Goal: Information Seeking & Learning: Learn about a topic

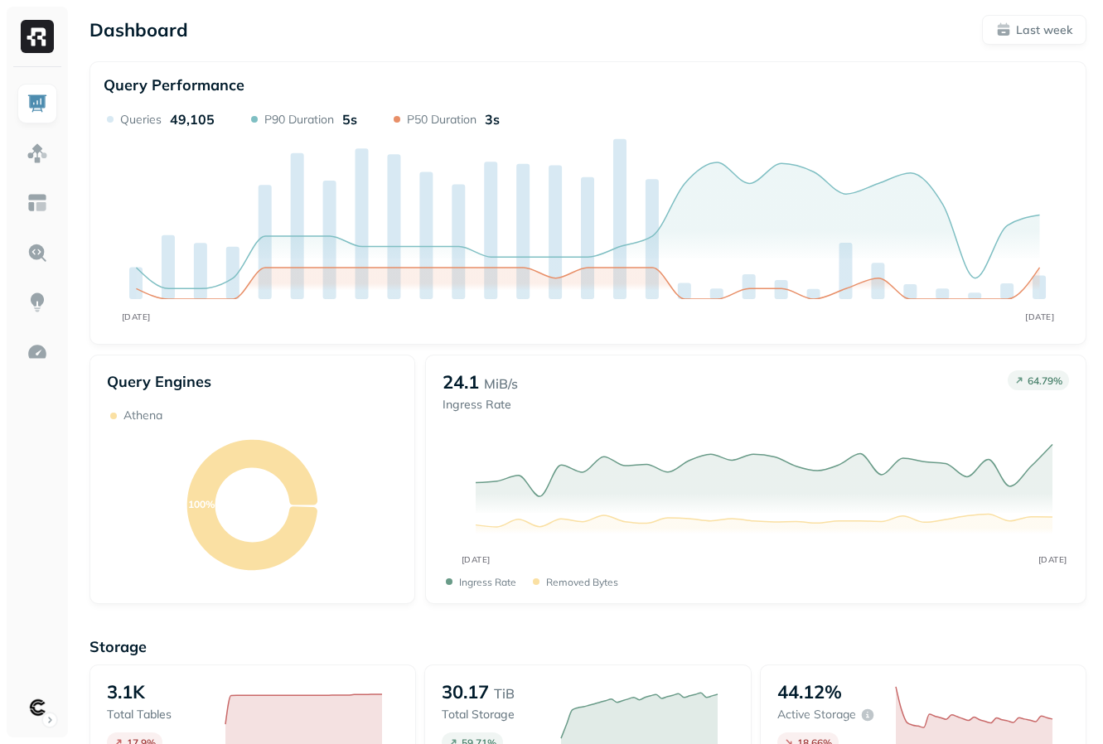
scroll to position [438, 0]
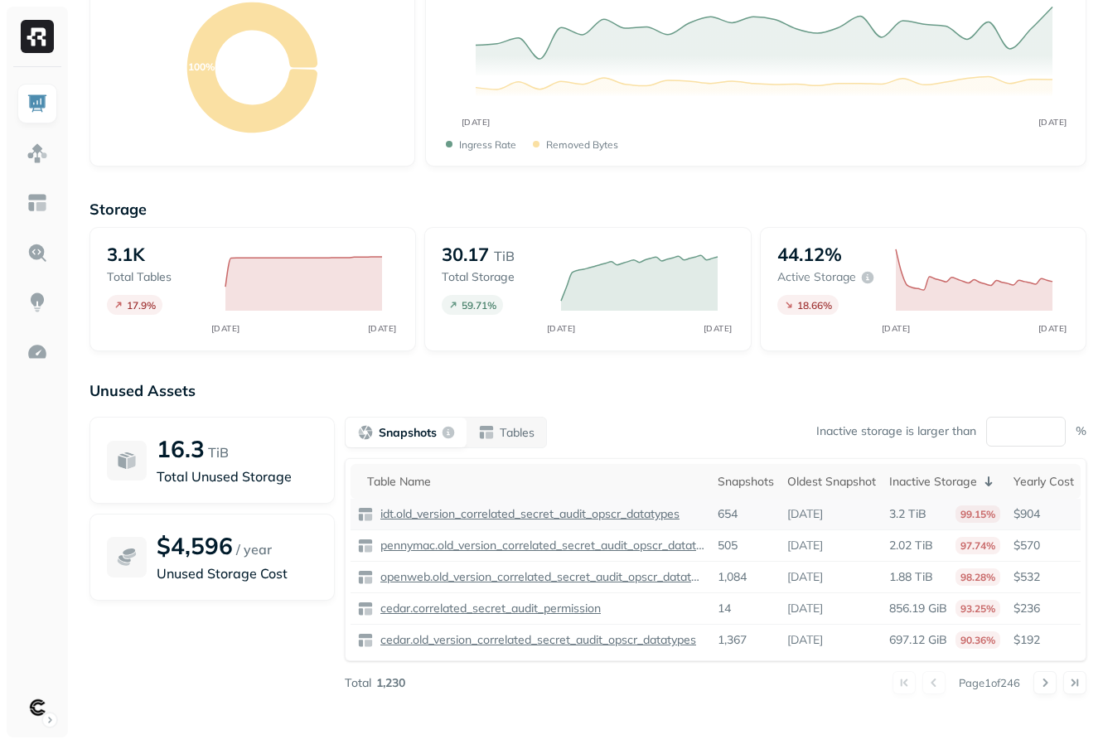
click at [392, 516] on p "idt.old_version_correlated_secret_audit_opscr_datatypes" at bounding box center [528, 514] width 303 height 16
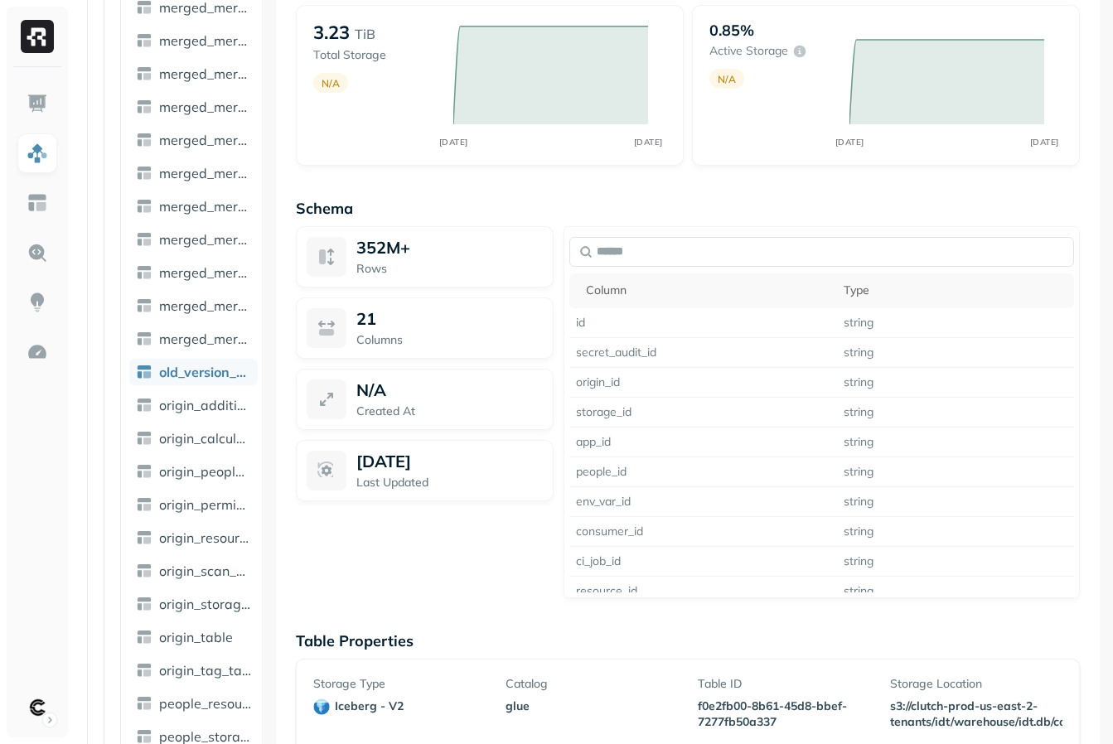
scroll to position [1098, 0]
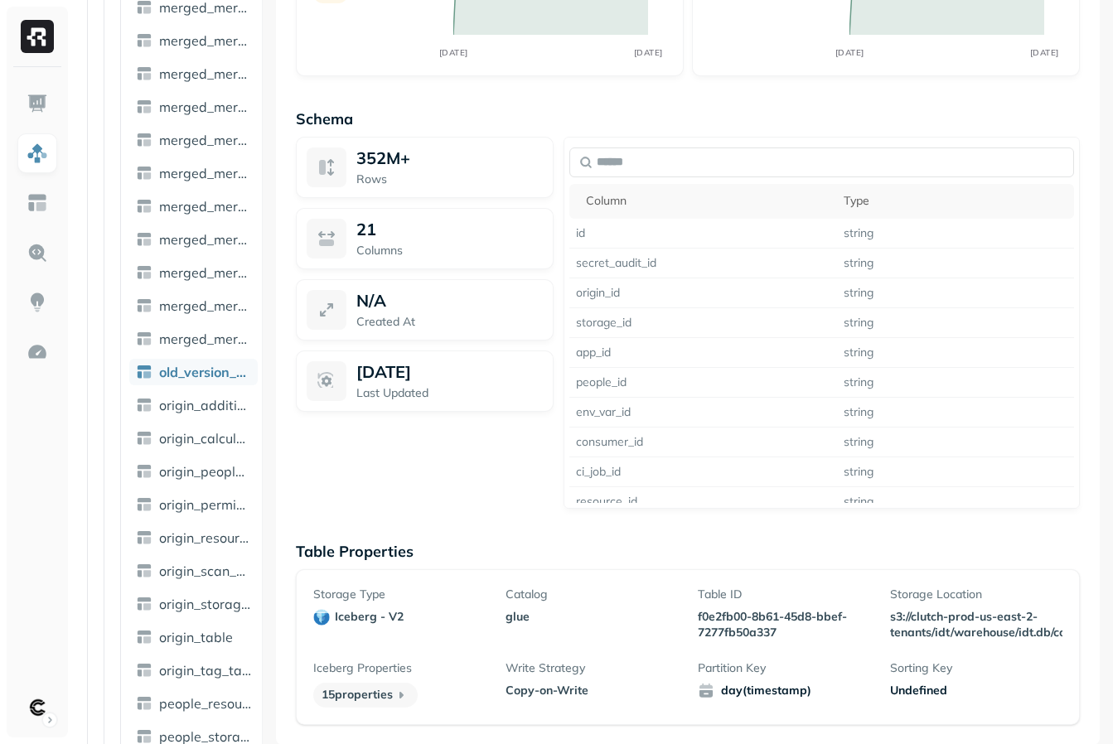
click at [1015, 619] on p "s3://clutch-prod-us-east-2-tenants/idt/warehouse/idt.db/correlated_secret_audit…" at bounding box center [976, 624] width 172 height 31
click at [919, 625] on p "s3://clutch-prod-us-east-2-tenants/idt/warehouse/idt.db/correlated_secret_audit…" at bounding box center [976, 624] width 172 height 31
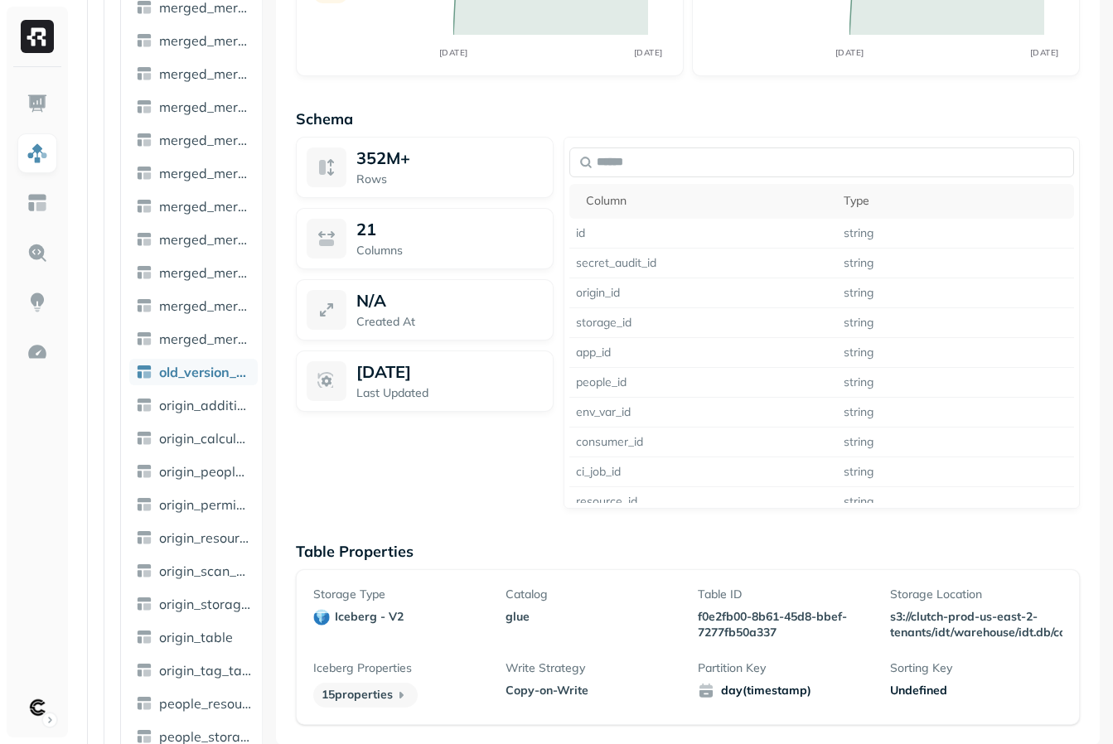
click at [929, 604] on div "Storage Location s3://clutch-prod-us-east-2-tenants/idt/warehouse/idt.db/correl…" at bounding box center [976, 614] width 172 height 54
click at [929, 619] on p "s3://clutch-prod-us-east-2-tenants/idt/warehouse/idt.db/correlated_secret_audit…" at bounding box center [976, 624] width 172 height 31
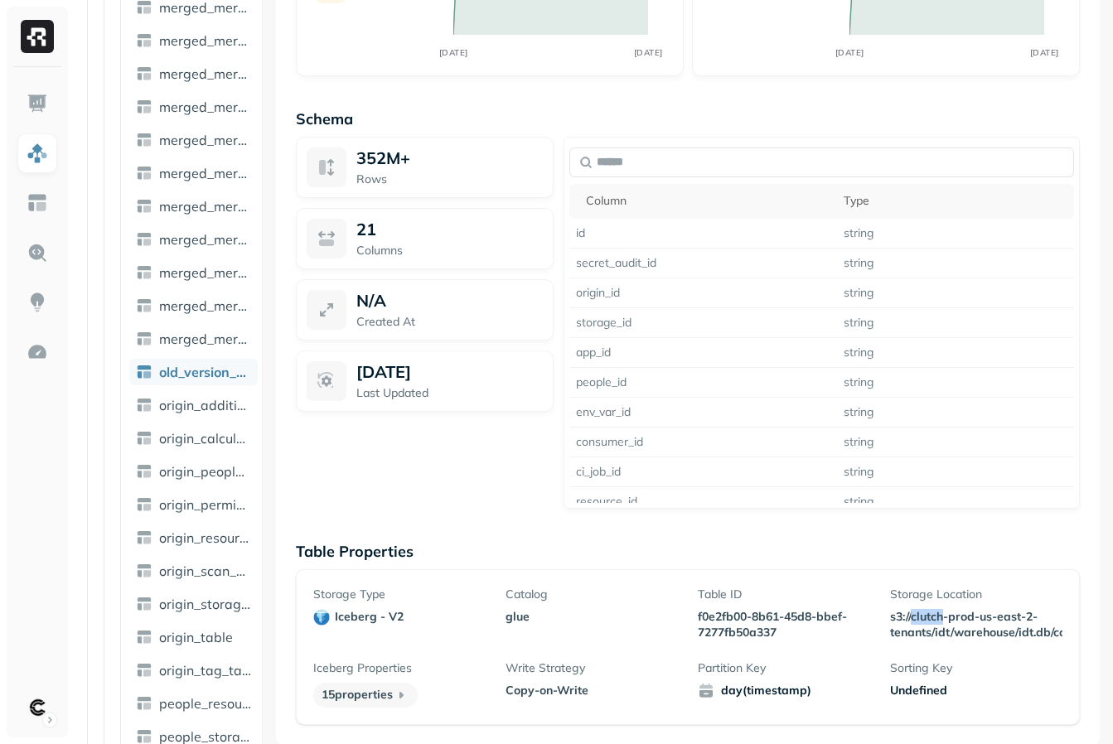
click at [929, 619] on p "s3://clutch-prod-us-east-2-tenants/idt/warehouse/idt.db/correlated_secret_audit…" at bounding box center [976, 624] width 172 height 31
click at [959, 628] on p "s3://clutch-prod-us-east-2-tenants/idt/warehouse/idt.db/correlated_secret_audit…" at bounding box center [976, 624] width 172 height 31
click at [993, 632] on p "s3://clutch-prod-us-east-2-tenants/idt/warehouse/idt.db/correlated_secret_audit…" at bounding box center [976, 624] width 172 height 31
click at [992, 632] on p "s3://clutch-prod-us-east-2-tenants/idt/warehouse/idt.db/correlated_secret_audit…" at bounding box center [976, 624] width 172 height 31
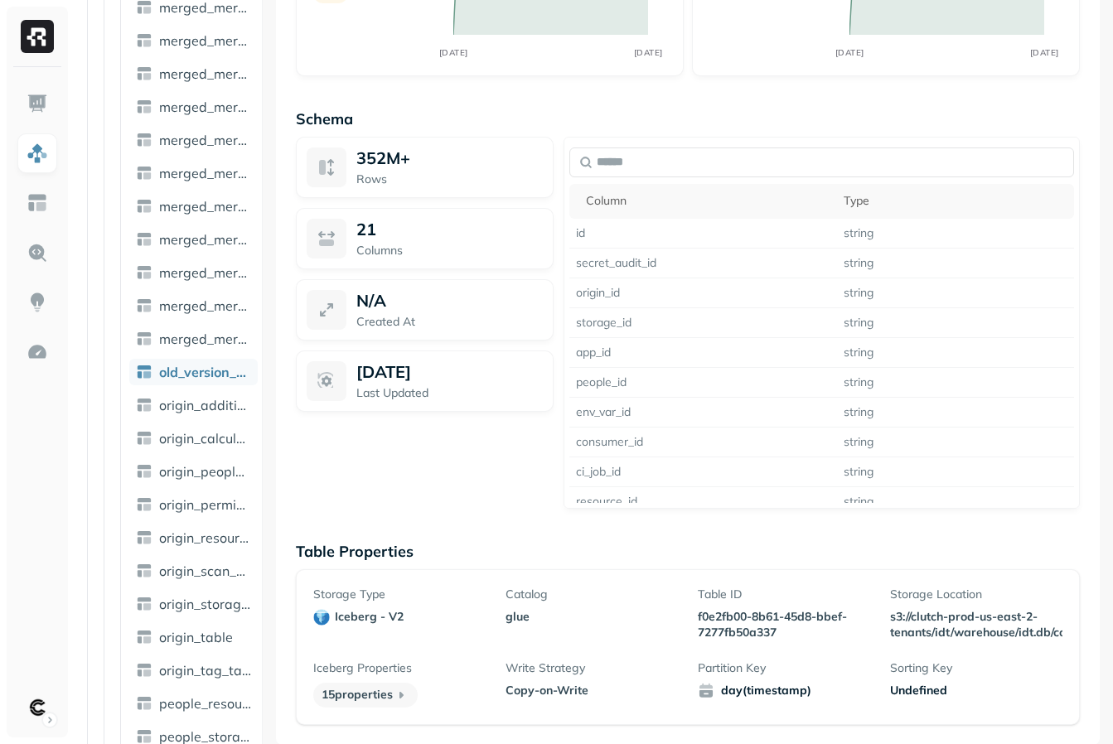
click at [992, 632] on p "s3://clutch-prod-us-east-2-tenants/idt/warehouse/idt.db/correlated_secret_audit…" at bounding box center [976, 624] width 172 height 31
click at [884, 577] on div "Storage Type iceberg - v2 Catalog glue Table ID f0e2fb00-8b61-45d8-bbef-7277fb5…" at bounding box center [688, 647] width 784 height 156
drag, startPoint x: 881, startPoint y: 579, endPoint x: 853, endPoint y: 579, distance: 28.2
click at [853, 579] on div "Storage Type iceberg - v2 Catalog glue Table ID f0e2fb00-8b61-45d8-bbef-7277fb5…" at bounding box center [688, 647] width 784 height 156
click at [908, 615] on p "s3://clutch-prod-us-east-2-tenants/idt/warehouse/idt.db/correlated_secret_audit…" at bounding box center [976, 624] width 172 height 31
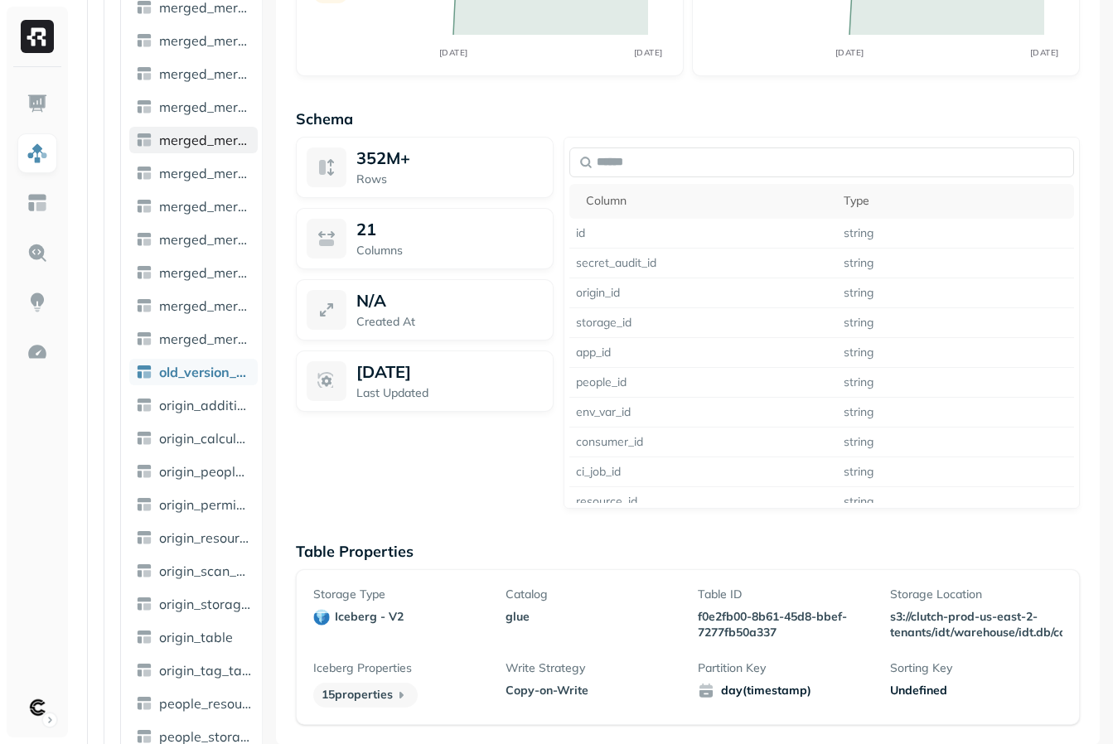
scroll to position [3752, 0]
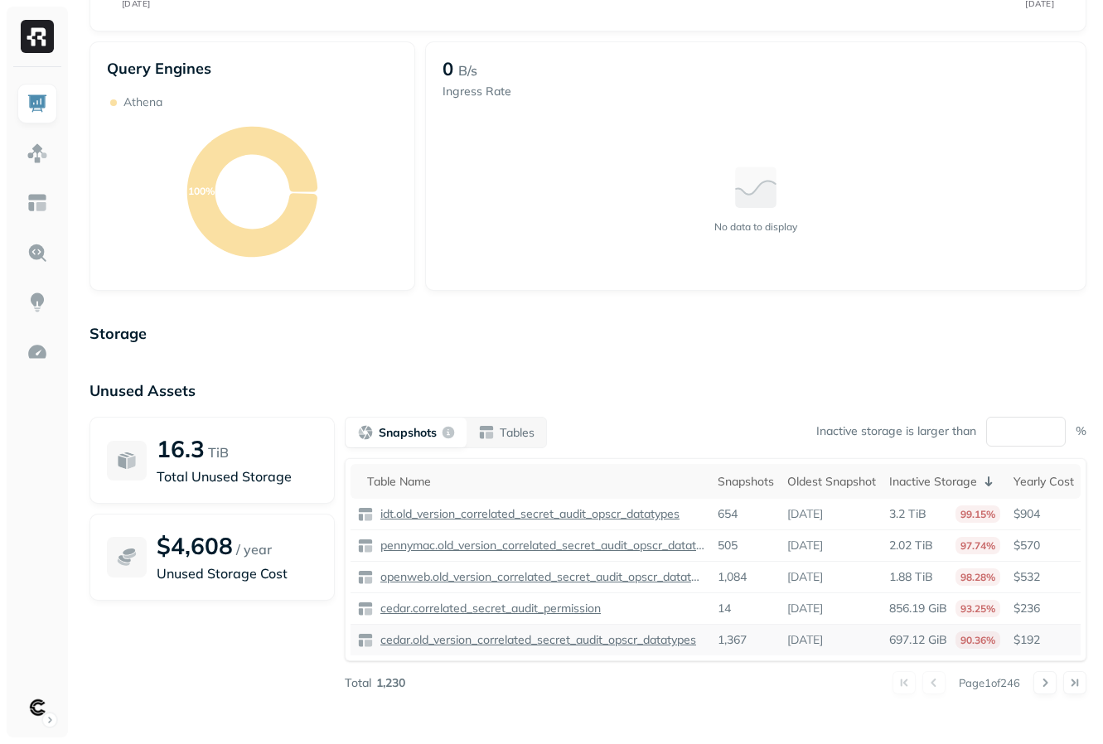
scroll to position [438, 0]
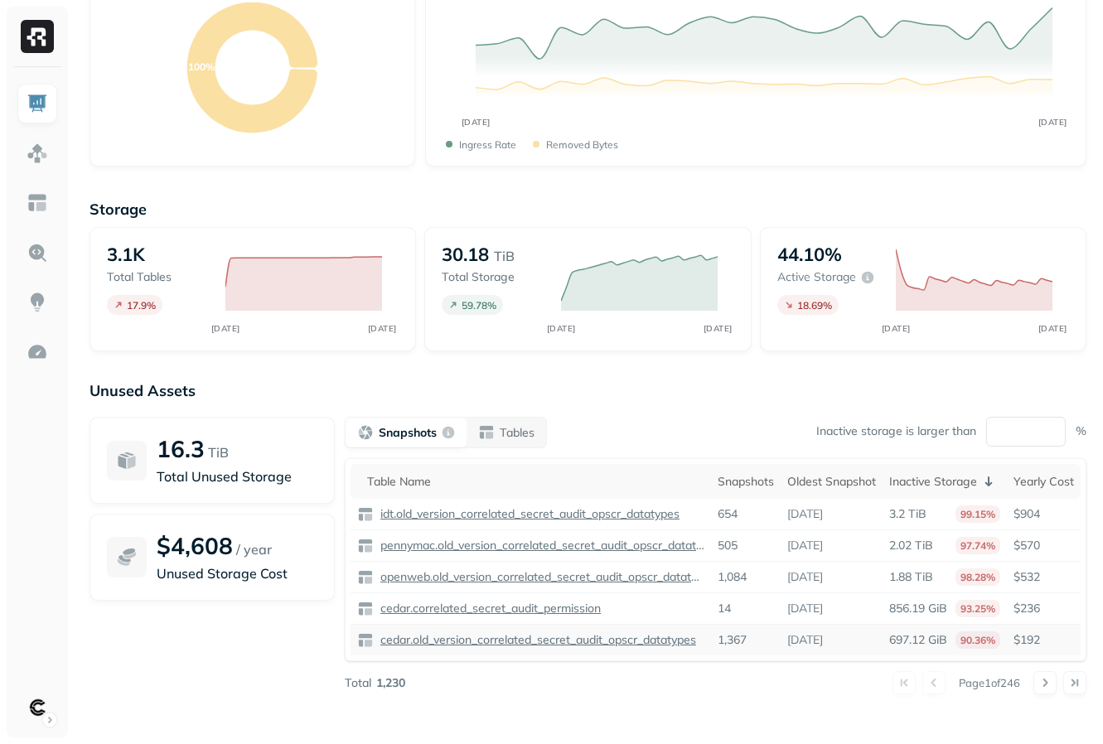
click at [496, 638] on p "cedar.old_version_correlated_secret_audit_opscr_datatypes" at bounding box center [536, 640] width 319 height 16
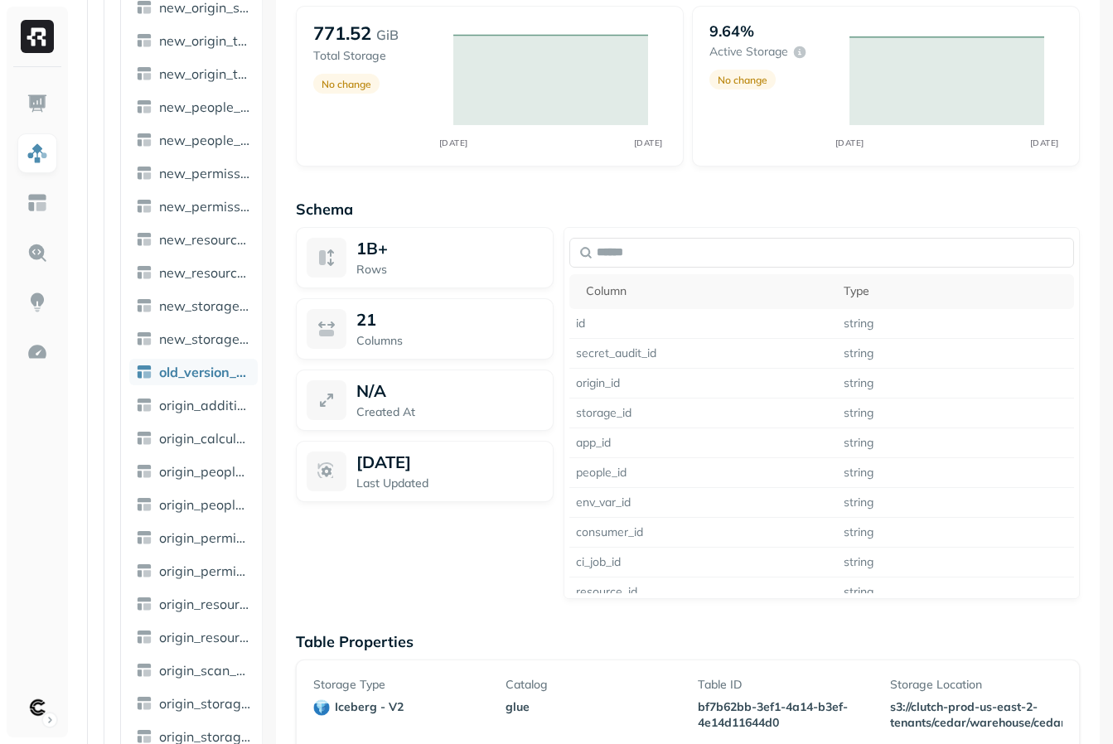
scroll to position [1227, 0]
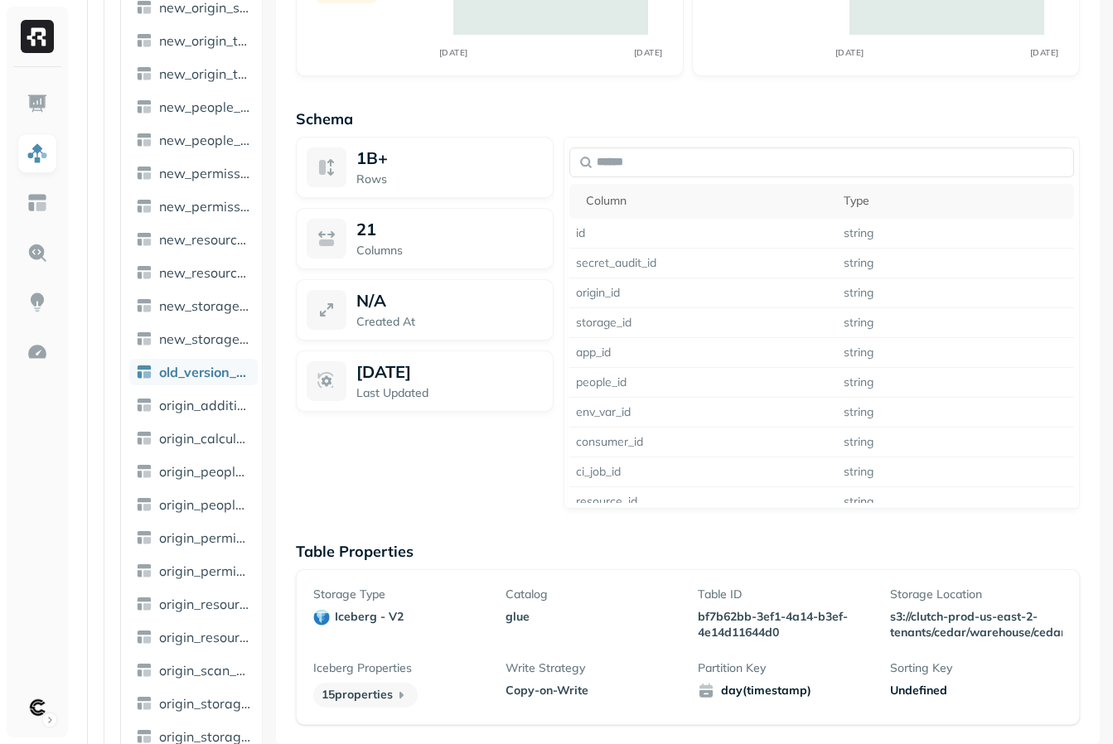
click at [927, 634] on p "s3://clutch-prod-us-east-2-tenants/cedar/warehouse/cedar.db/correlated_secret_a…" at bounding box center [976, 624] width 172 height 31
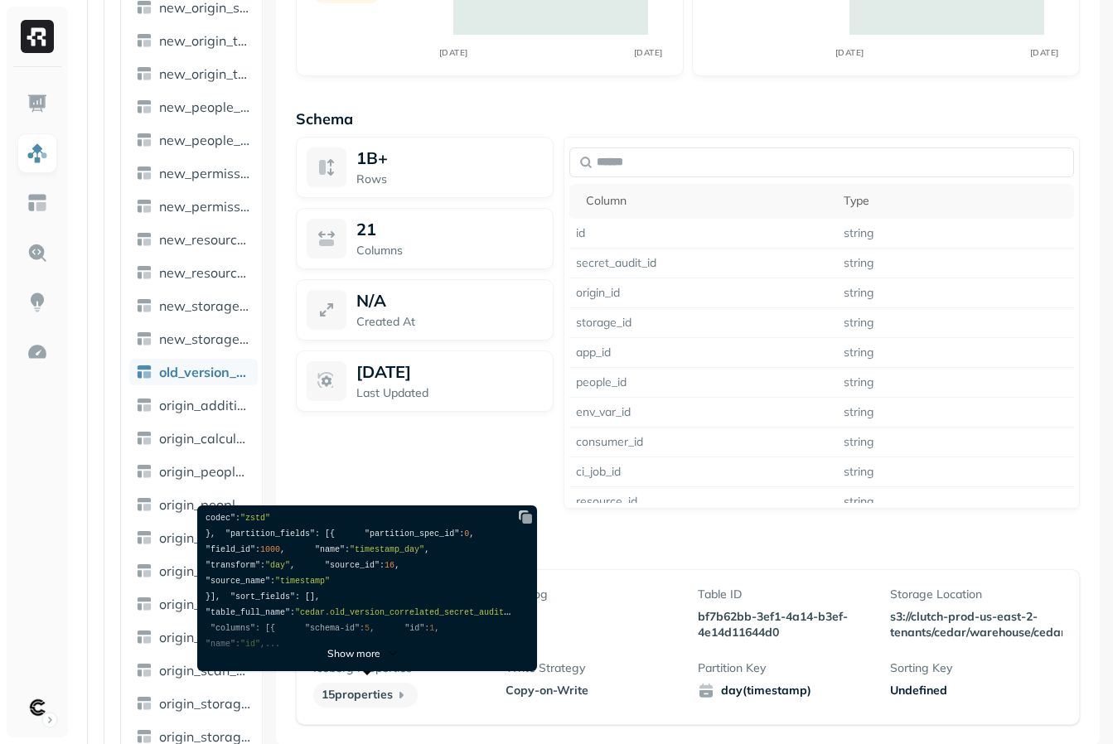
scroll to position [540, 0]
click at [348, 647] on p "Show more" at bounding box center [353, 653] width 53 height 12
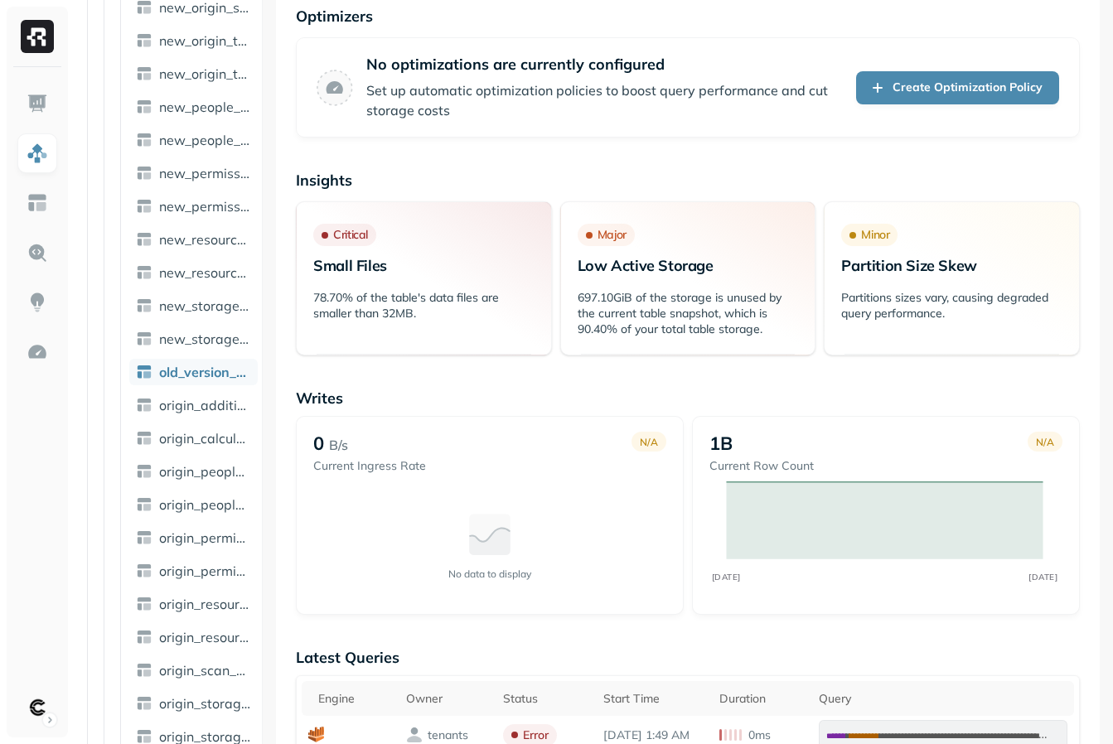
scroll to position [43, 0]
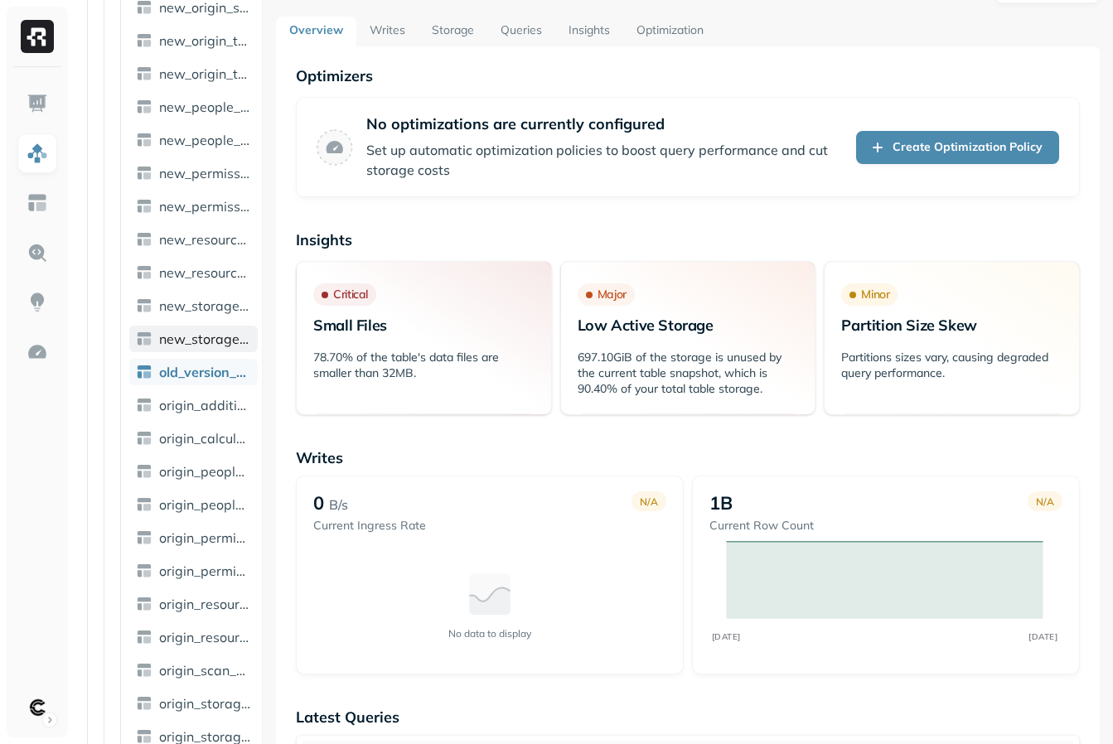
click at [171, 351] on link "new_storage_tag_view" at bounding box center [193, 339] width 128 height 27
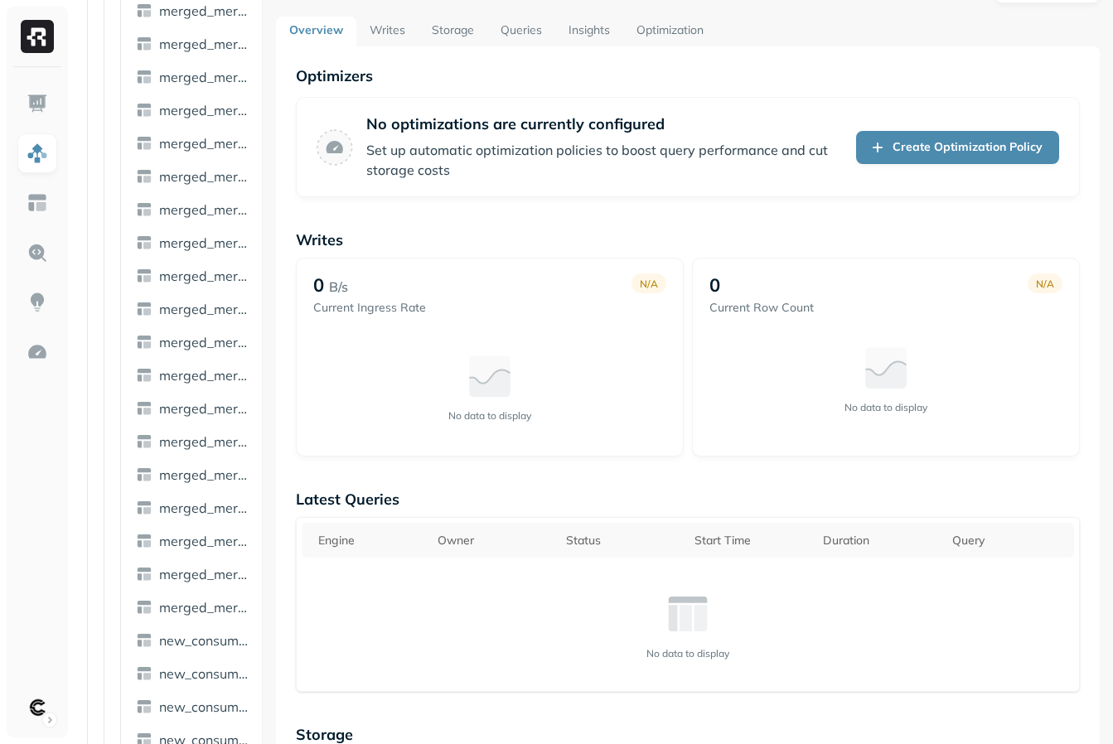
scroll to position [3155, 0]
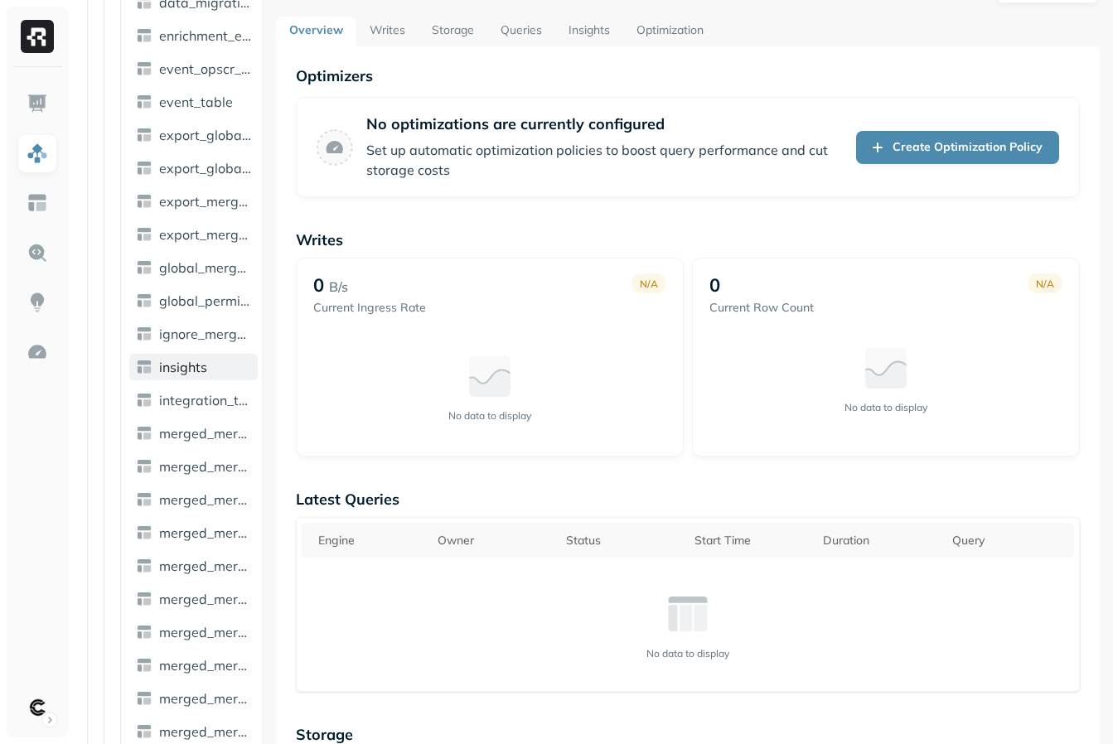
click at [172, 360] on span "insights" at bounding box center [183, 367] width 48 height 17
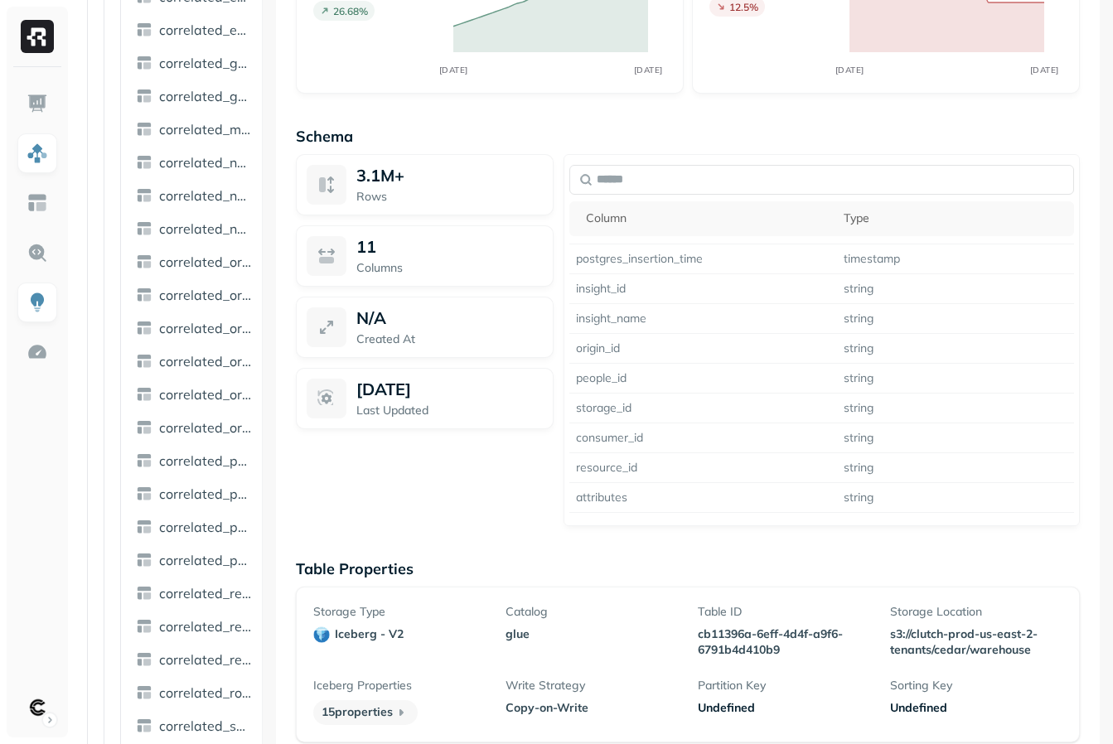
scroll to position [1098, 0]
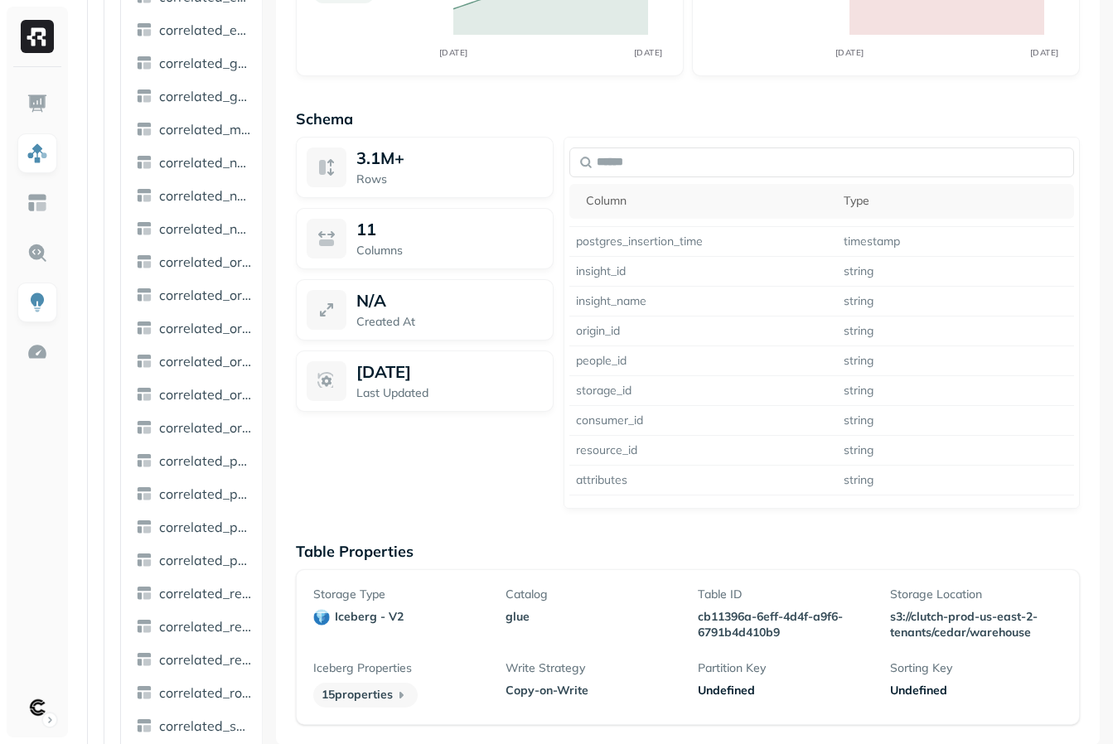
click at [913, 627] on p "s3://clutch-prod-us-east-2-tenants/cedar/warehouse" at bounding box center [976, 624] width 172 height 31
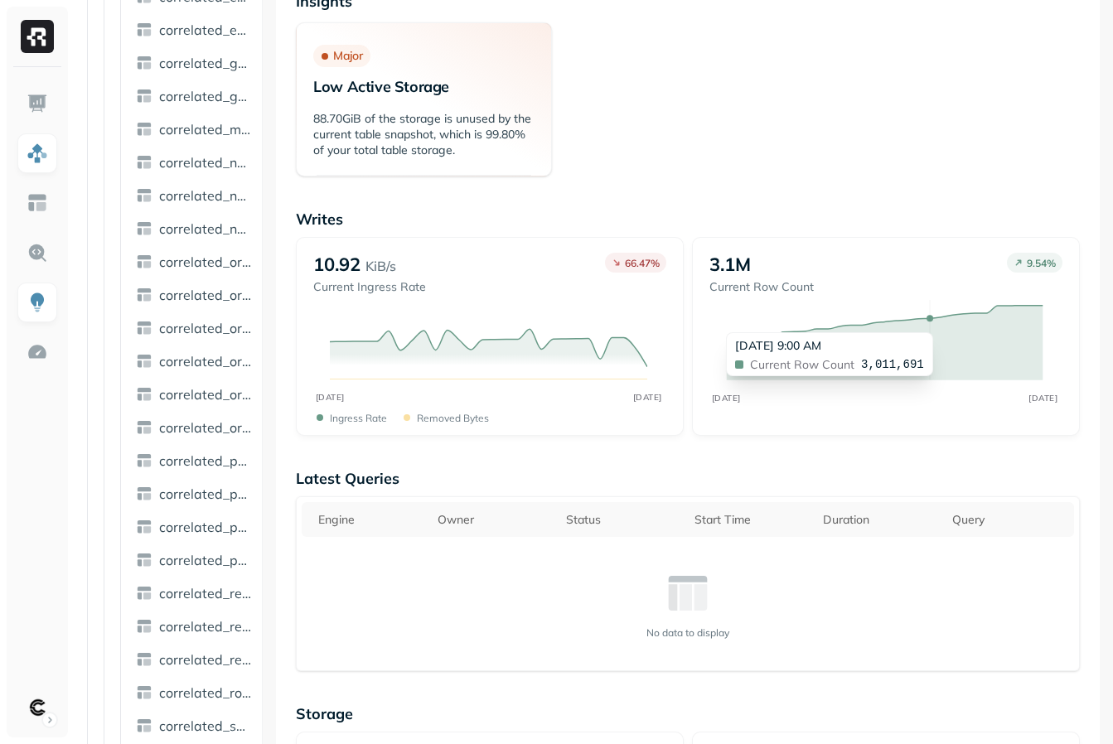
scroll to position [0, 0]
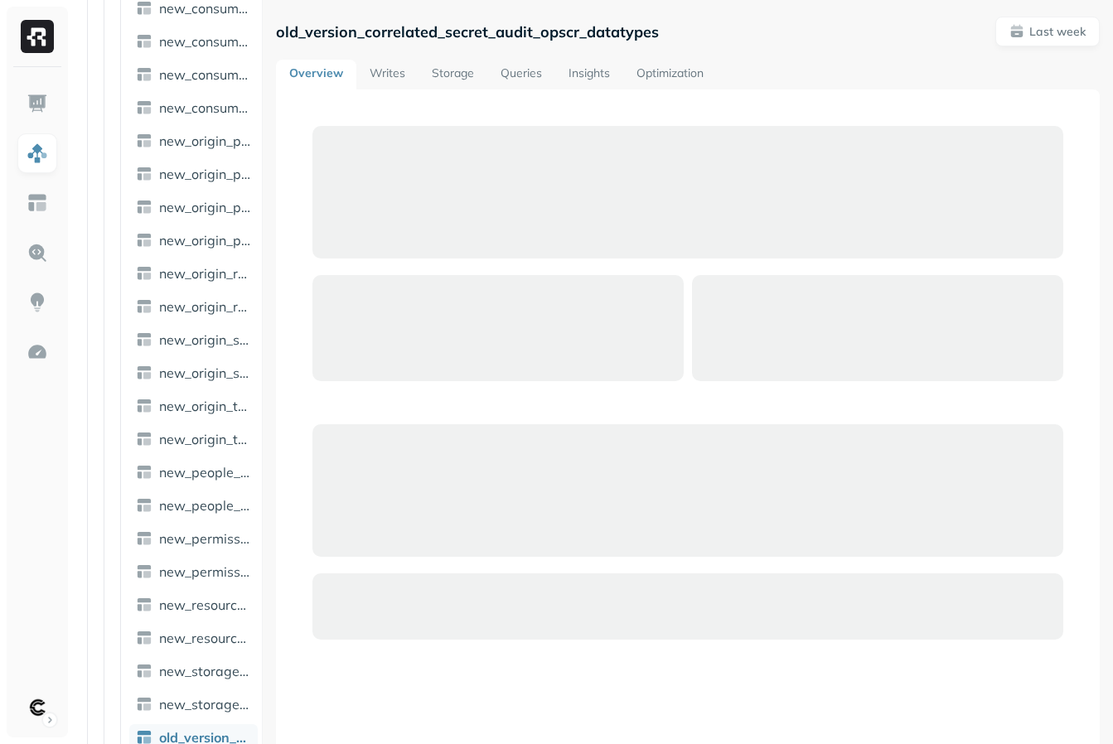
scroll to position [4317, 0]
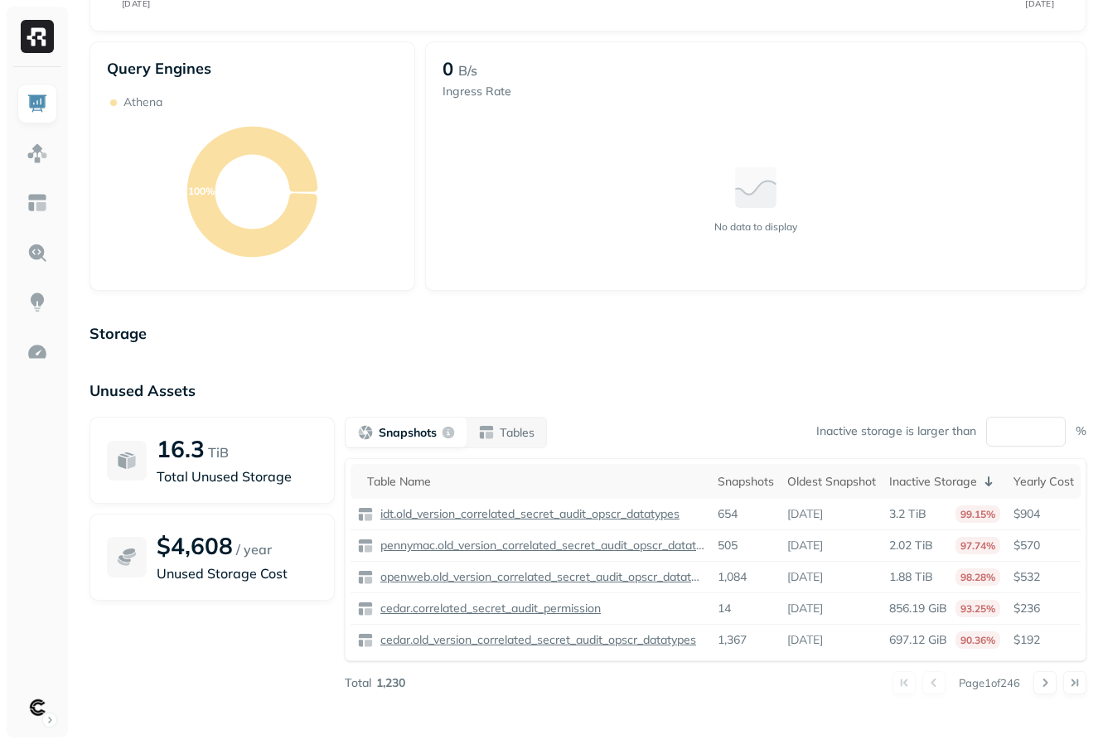
scroll to position [438, 0]
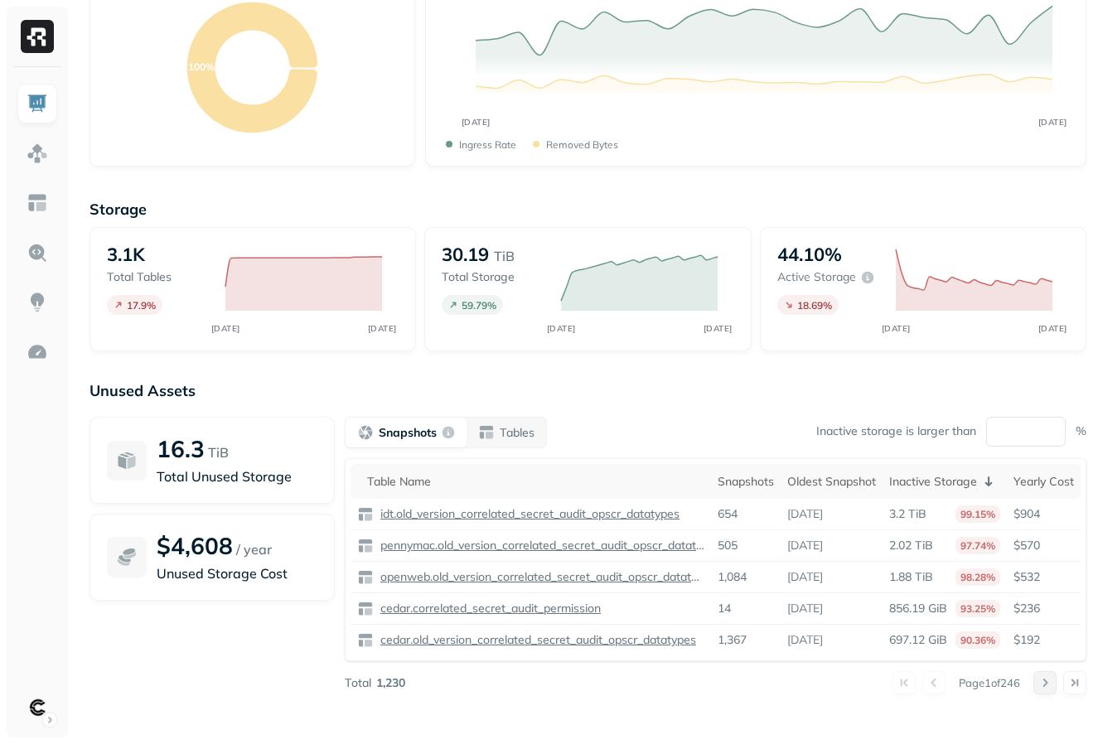
click at [1034, 684] on button at bounding box center [1045, 682] width 23 height 23
click at [1035, 683] on button at bounding box center [1045, 682] width 23 height 23
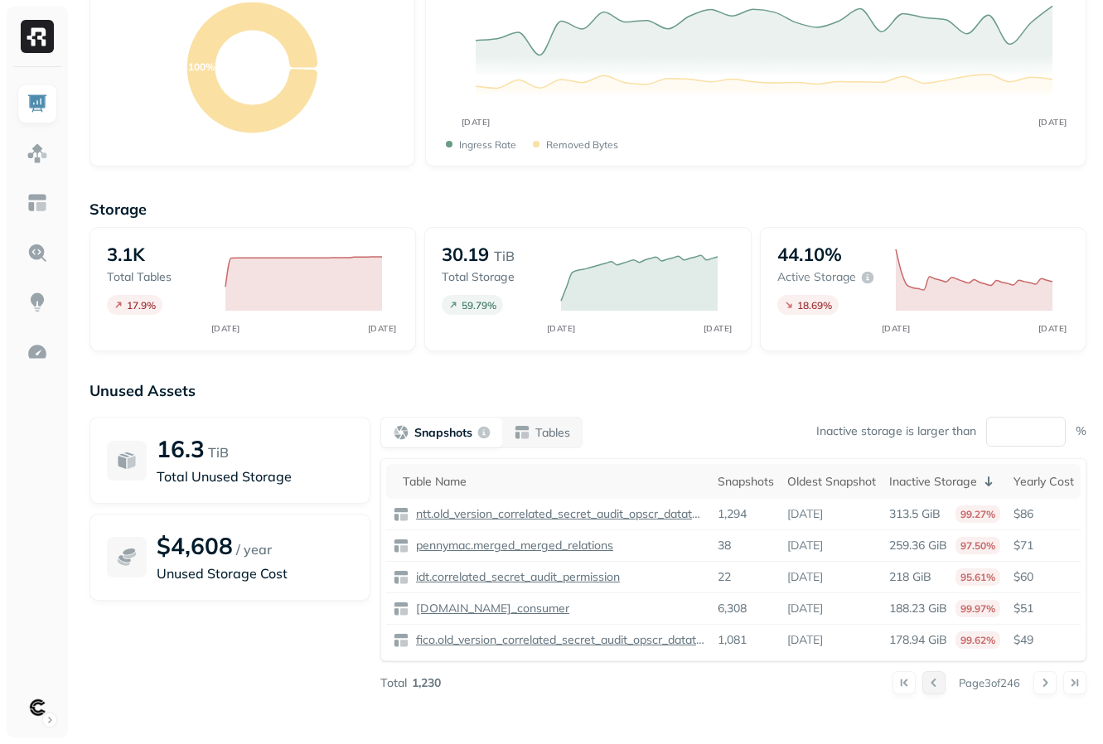
click at [923, 673] on button at bounding box center [934, 682] width 23 height 23
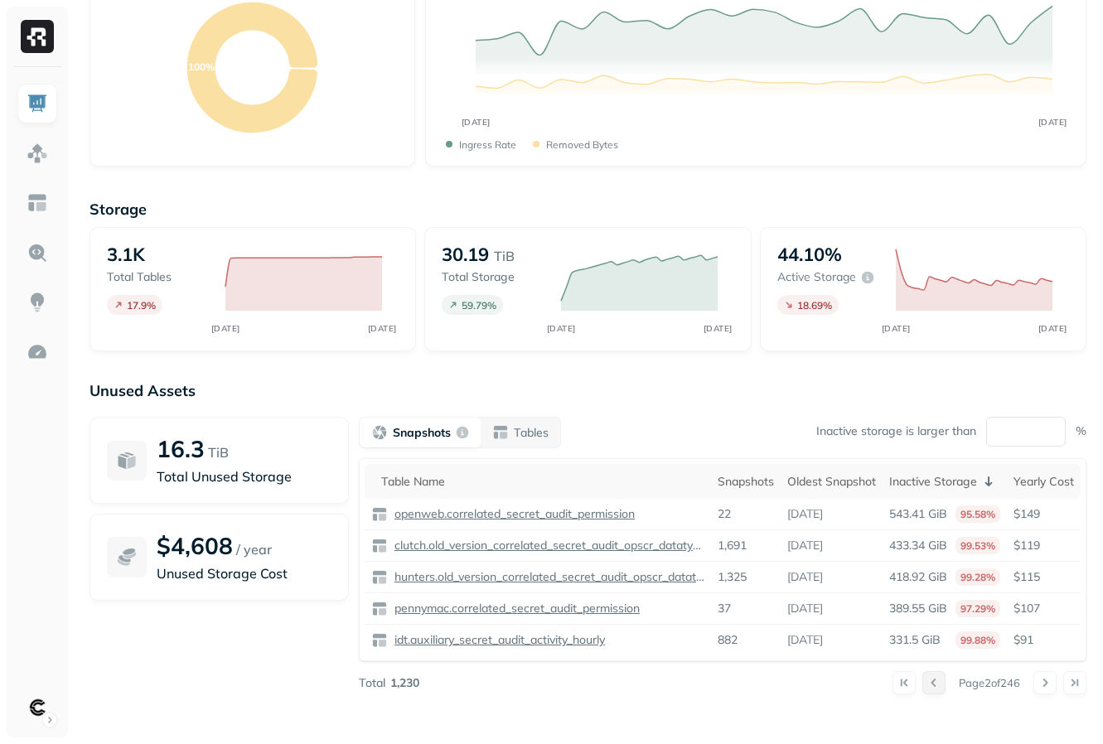
click at [923, 673] on button at bounding box center [934, 682] width 23 height 23
click at [923, 673] on div at bounding box center [919, 682] width 53 height 23
